Goal: Task Accomplishment & Management: Use online tool/utility

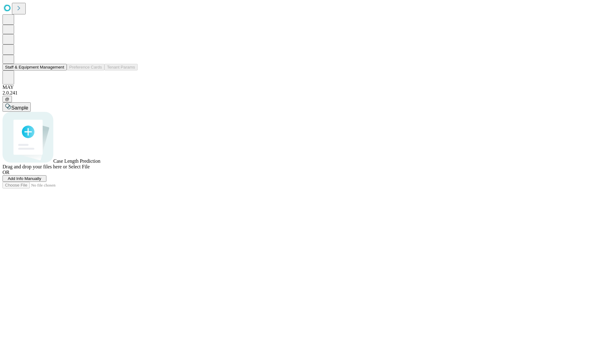
click at [60, 71] on button "Staff & Equipment Management" at bounding box center [35, 67] width 64 height 7
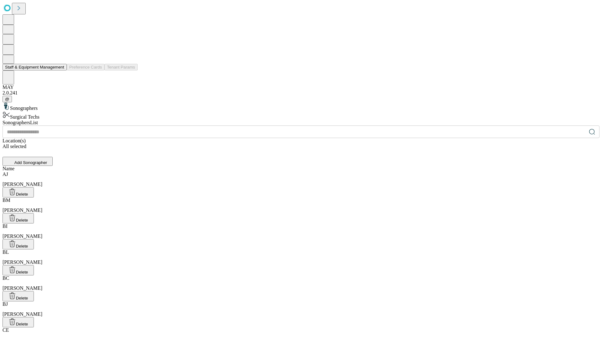
click at [60, 71] on button "Staff & Equipment Management" at bounding box center [35, 67] width 64 height 7
